Goal: Navigation & Orientation: Find specific page/section

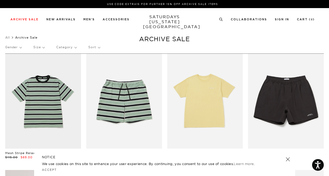
click at [288, 159] on link at bounding box center [287, 158] width 7 height 7
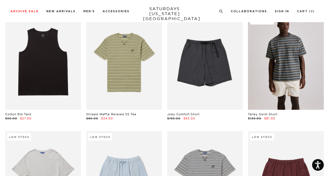
scroll to position [392, 0]
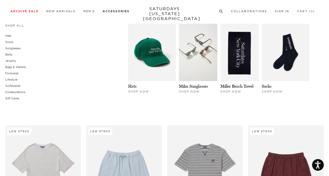
click at [118, 11] on link "Accessories" at bounding box center [116, 11] width 27 height 3
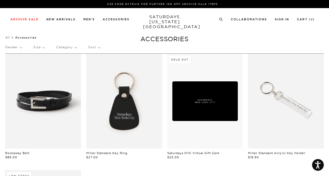
scroll to position [0, 1]
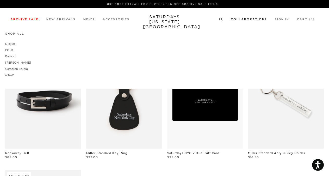
click at [243, 19] on link "Collaborations" at bounding box center [249, 19] width 36 height 3
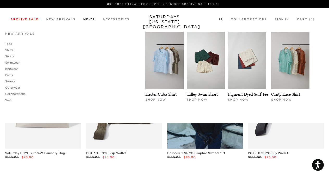
click at [9, 99] on link "Sale" at bounding box center [8, 100] width 6 height 4
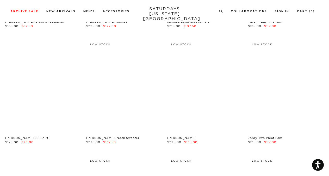
scroll to position [3317, 0]
